Goal: Task Accomplishment & Management: Use online tool/utility

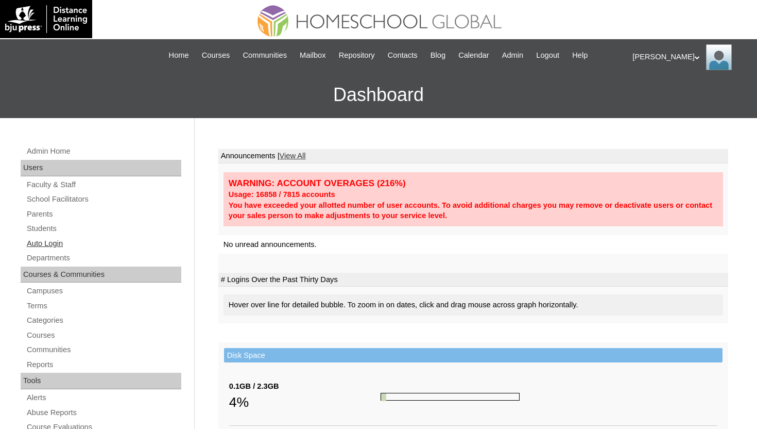
click at [70, 240] on link "Auto Login" at bounding box center [104, 243] width 156 height 13
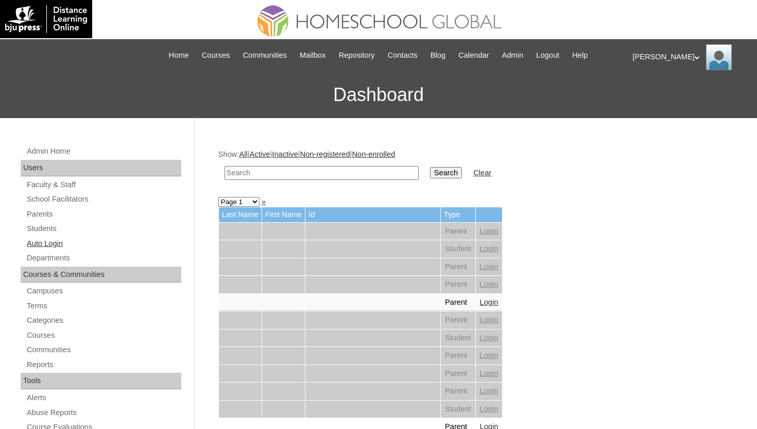
click at [48, 240] on link "Auto Login" at bounding box center [104, 243] width 156 height 13
click at [280, 170] on input "text" at bounding box center [322, 173] width 194 height 14
type input "samantha audrey"
click at [430, 167] on input "Search" at bounding box center [446, 172] width 32 height 11
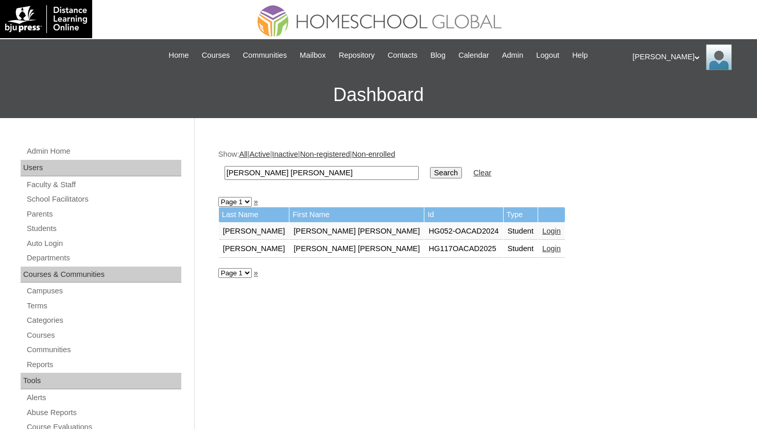
click at [543, 249] on link "Login" at bounding box center [552, 248] width 19 height 8
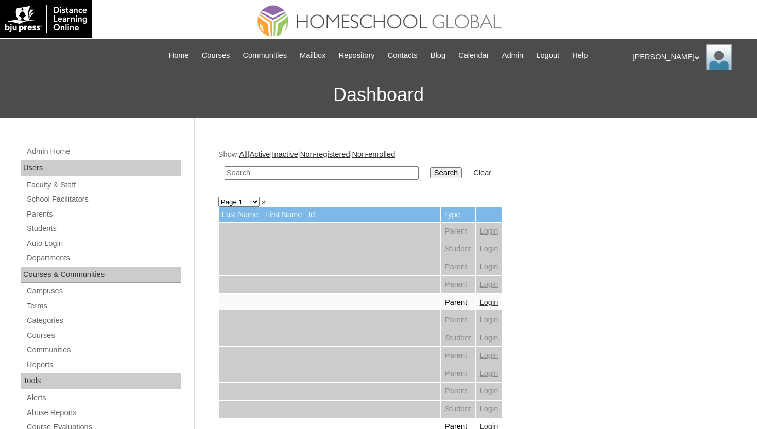
click at [294, 174] on input "text" at bounding box center [322, 173] width 194 height 14
type input "[PERSON_NAME]"
click at [430, 167] on input "Search" at bounding box center [446, 172] width 32 height 11
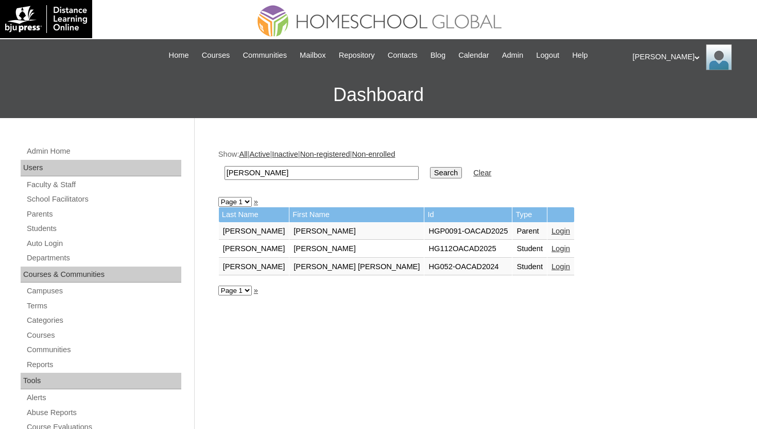
click at [552, 230] on link "Login" at bounding box center [561, 231] width 19 height 8
